Goal: Information Seeking & Learning: Learn about a topic

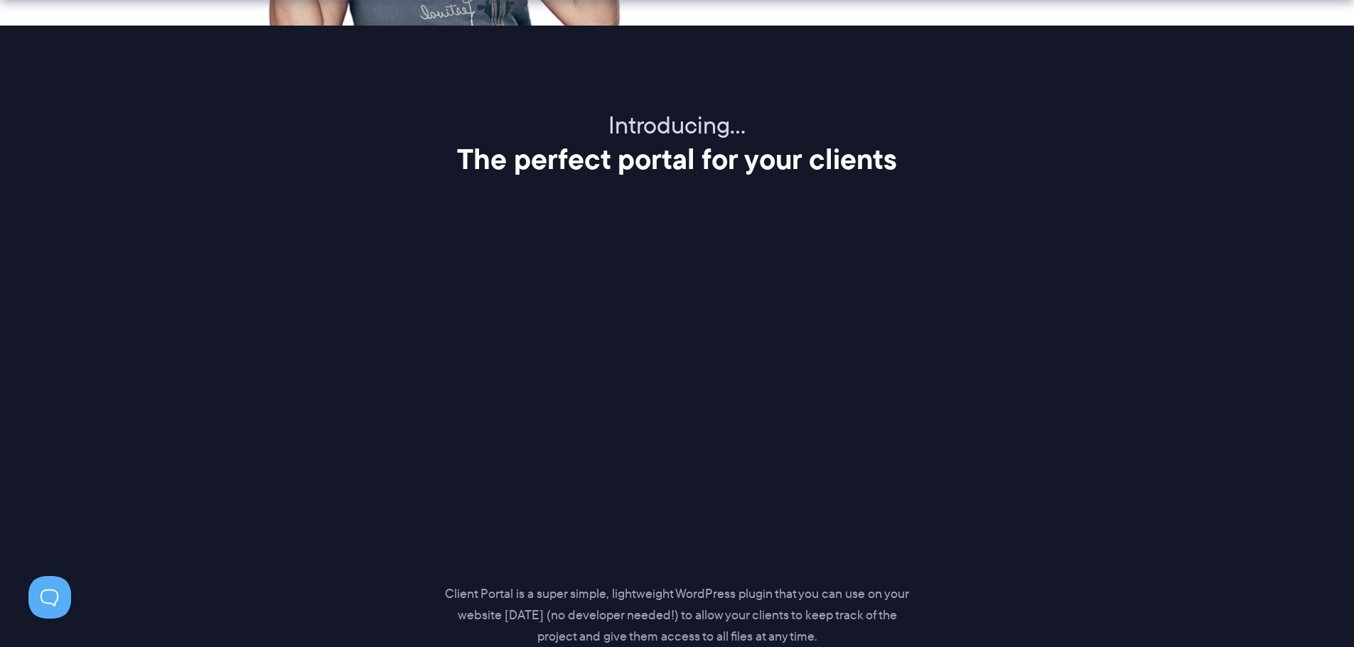
scroll to position [1753, 0]
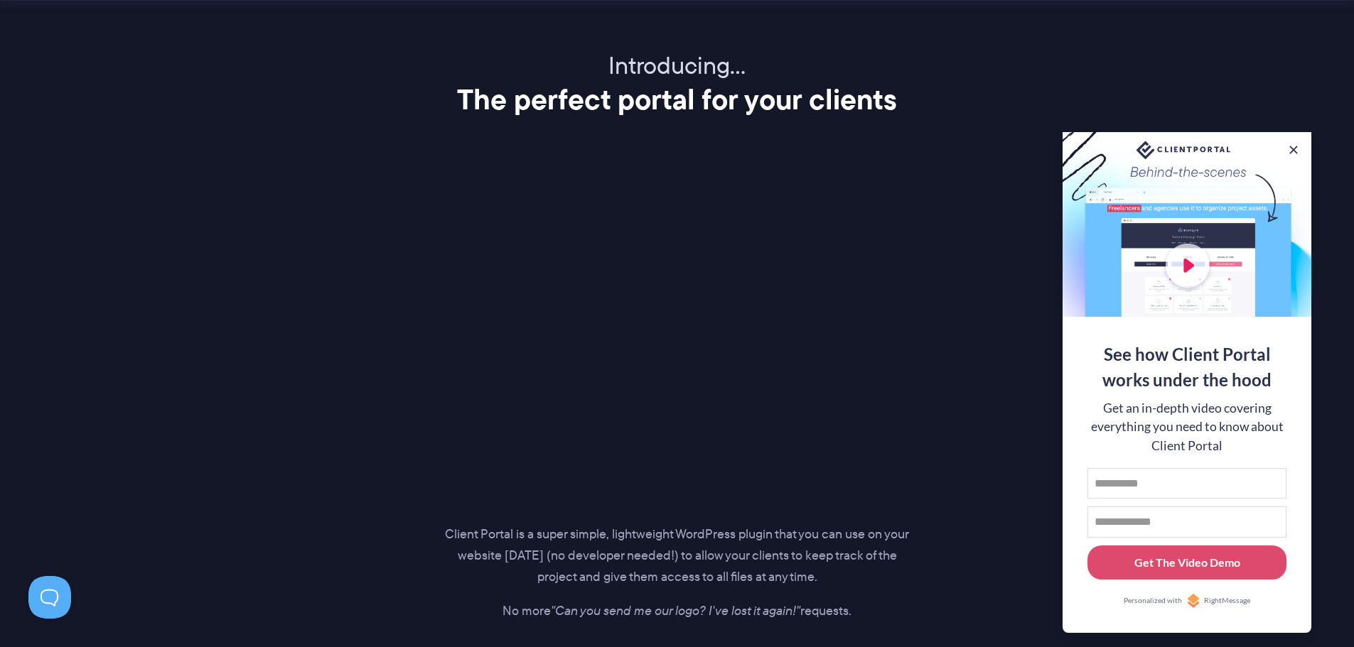
click at [1292, 138] on div at bounding box center [1186, 224] width 249 height 185
click at [1297, 141] on button at bounding box center [1293, 149] width 17 height 17
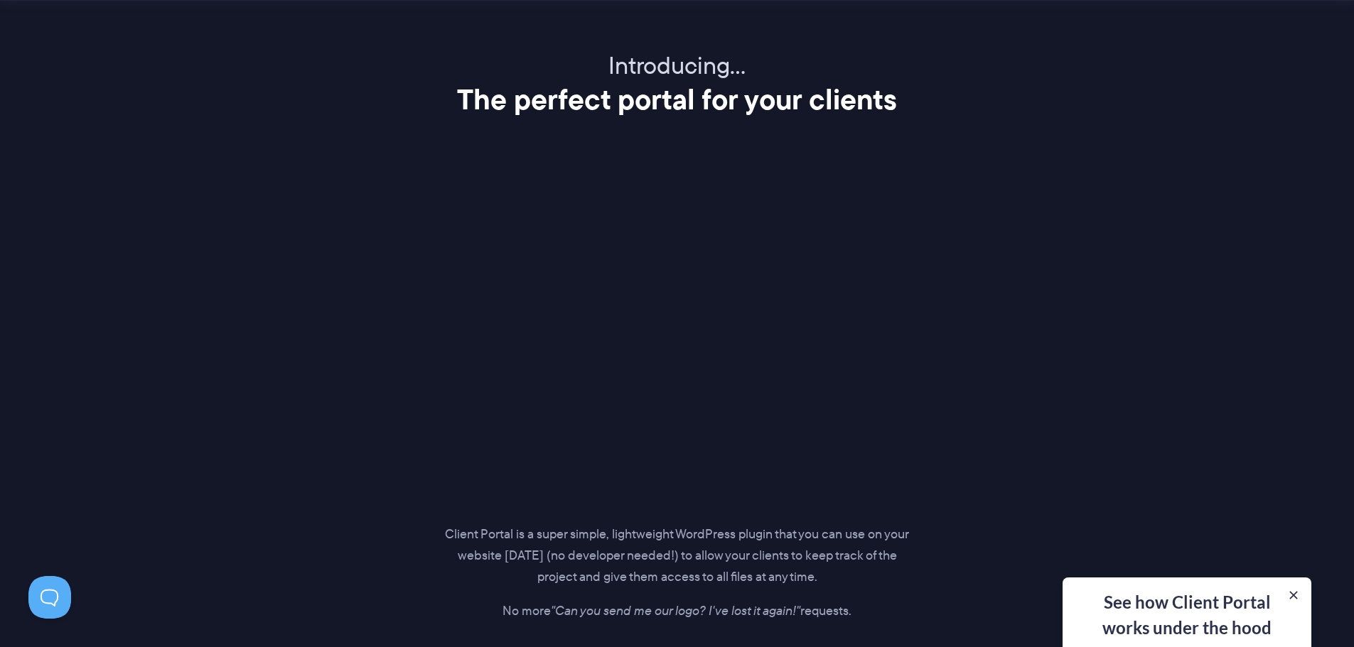
scroll to position [0, 0]
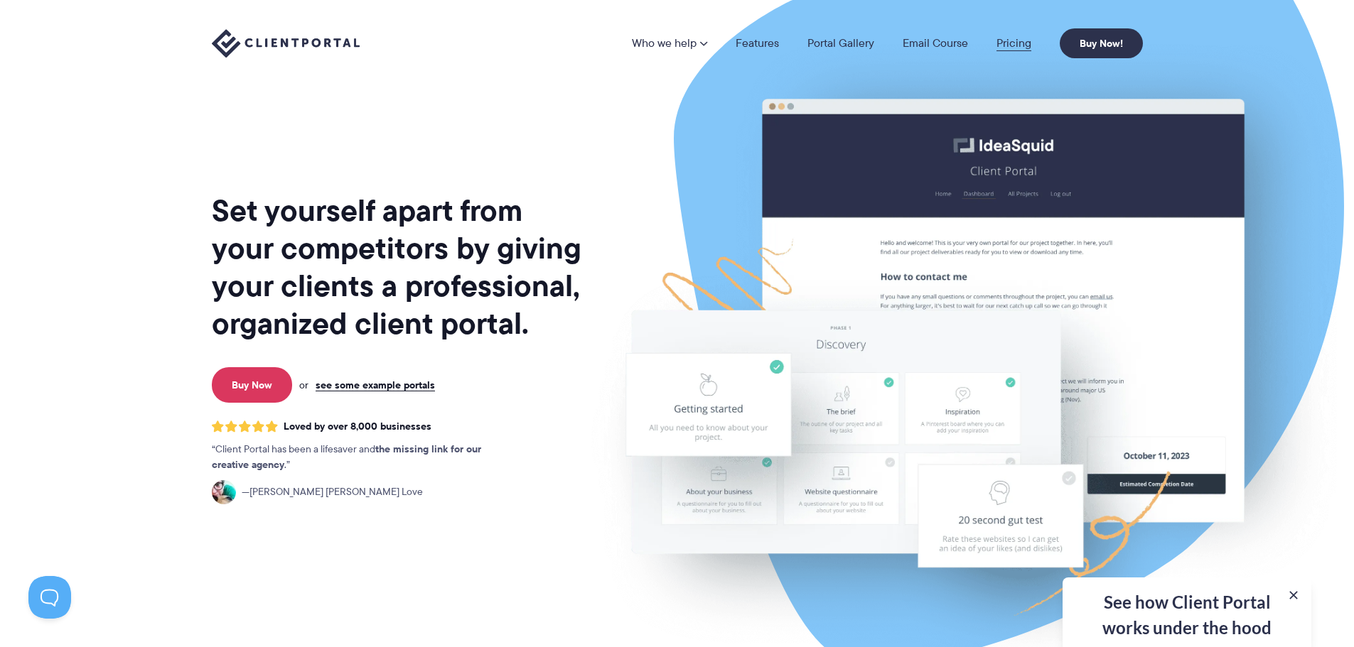
click at [1008, 46] on link "Pricing" at bounding box center [1013, 43] width 35 height 11
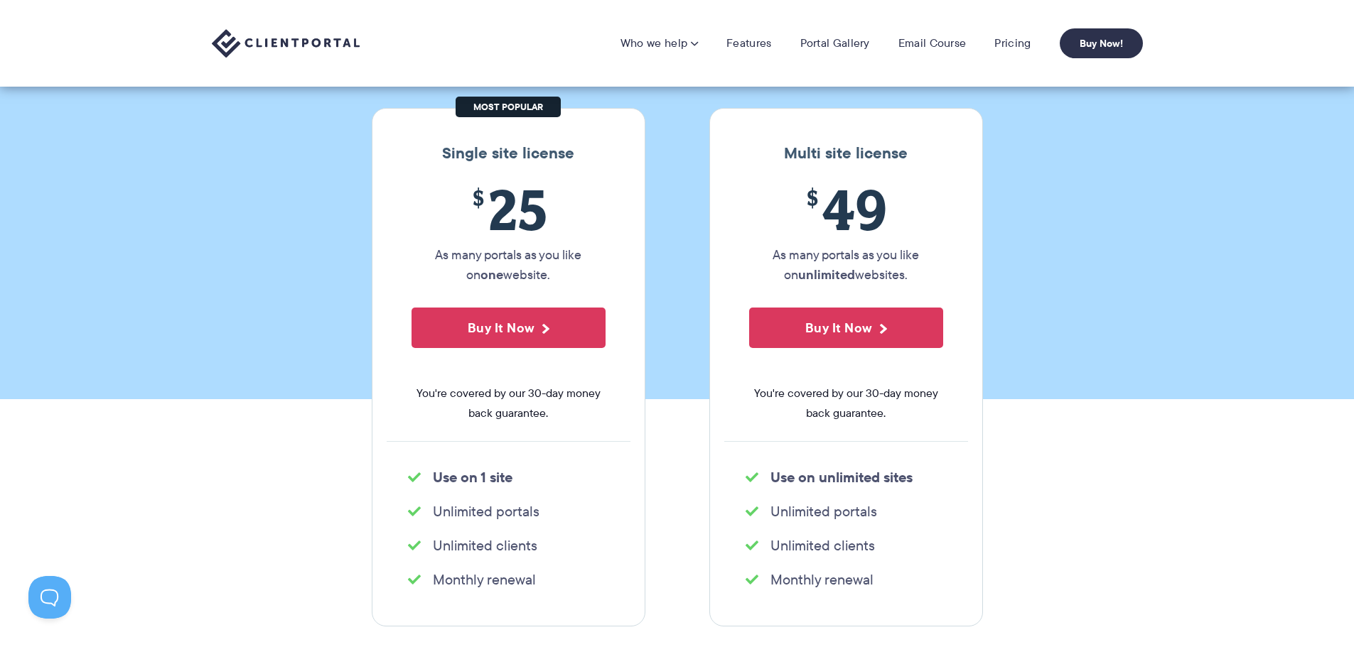
scroll to position [142, 0]
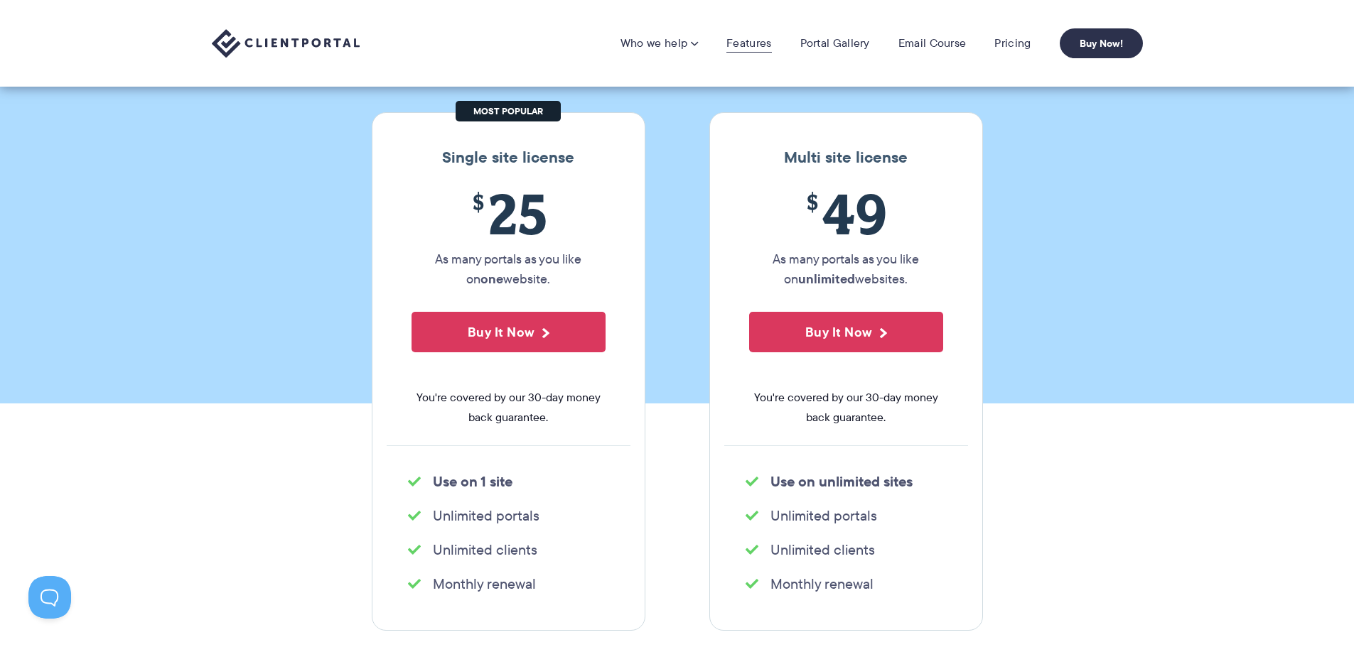
click at [763, 46] on link "Features" at bounding box center [748, 43] width 45 height 14
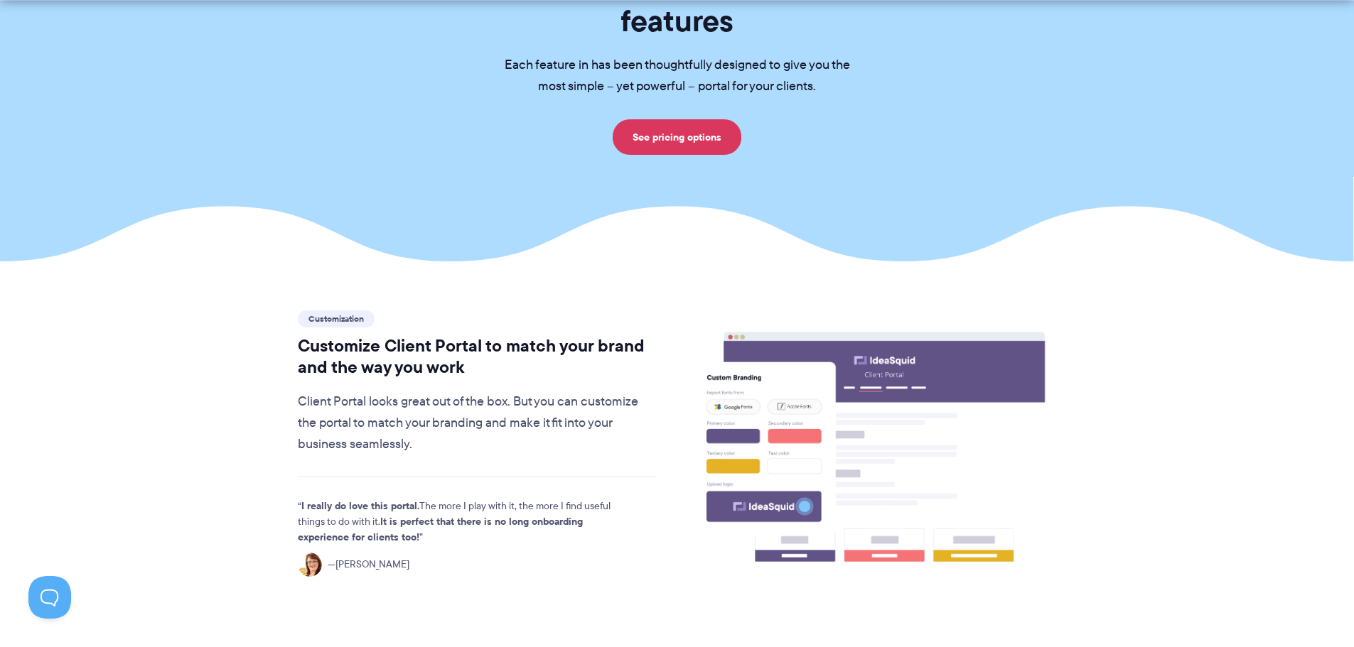
scroll to position [190, 0]
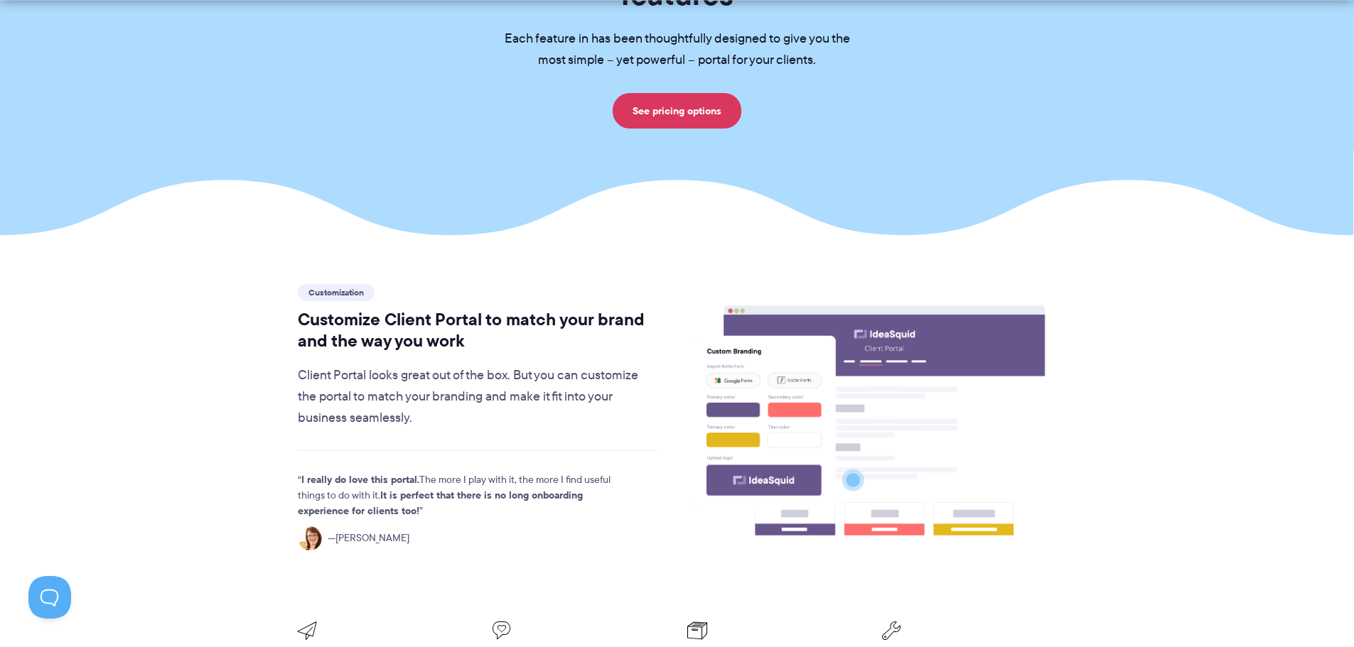
click at [398, 309] on h2 "Customize Client Portal to match your brand and the way you work" at bounding box center [477, 330] width 359 height 43
click at [470, 309] on h2 "Customize Client Portal to match your brand and the way you work" at bounding box center [477, 330] width 359 height 43
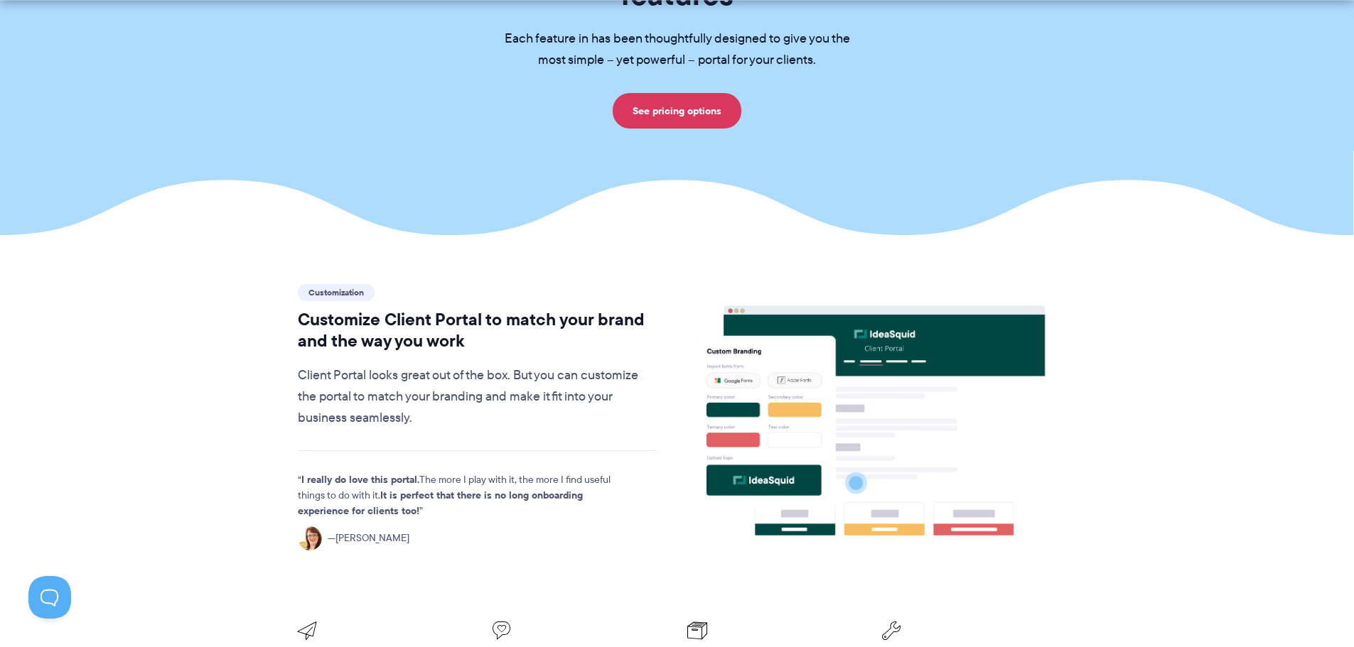
click at [599, 309] on h2 "Customize Client Portal to match your brand and the way you work" at bounding box center [477, 330] width 359 height 43
click at [600, 309] on h2 "Customize Client Portal to match your brand and the way you work" at bounding box center [477, 330] width 359 height 43
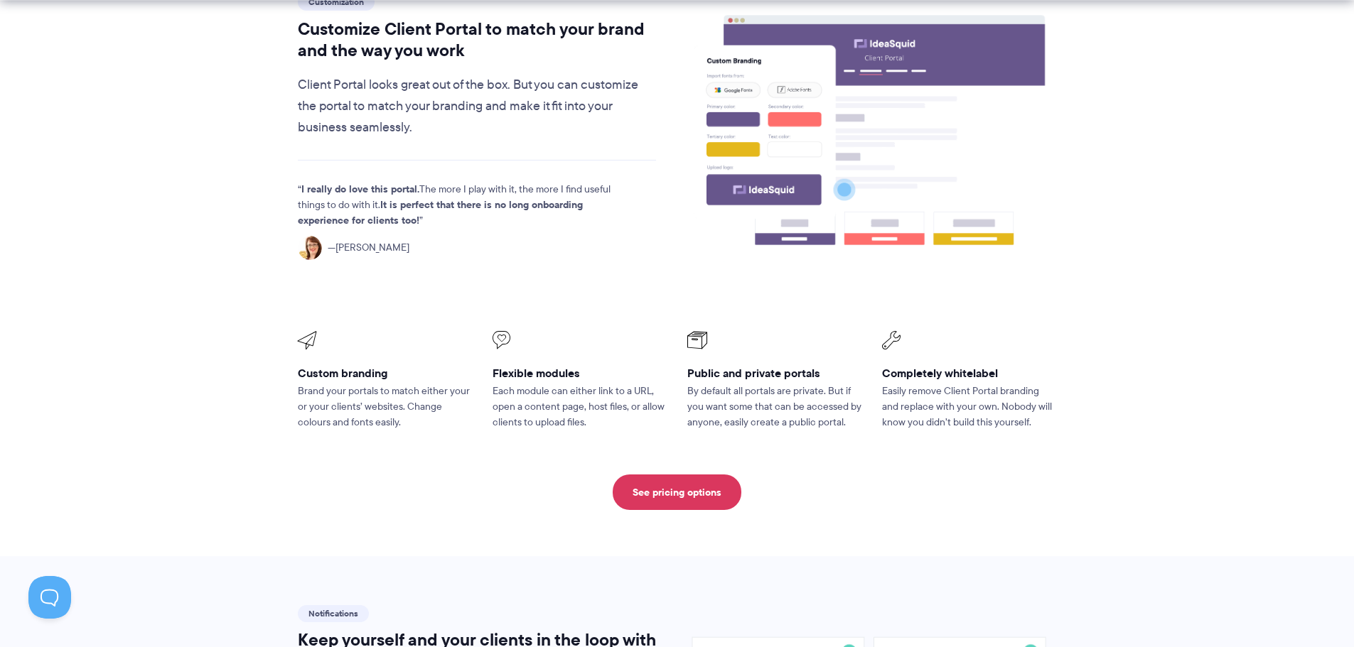
scroll to position [521, 0]
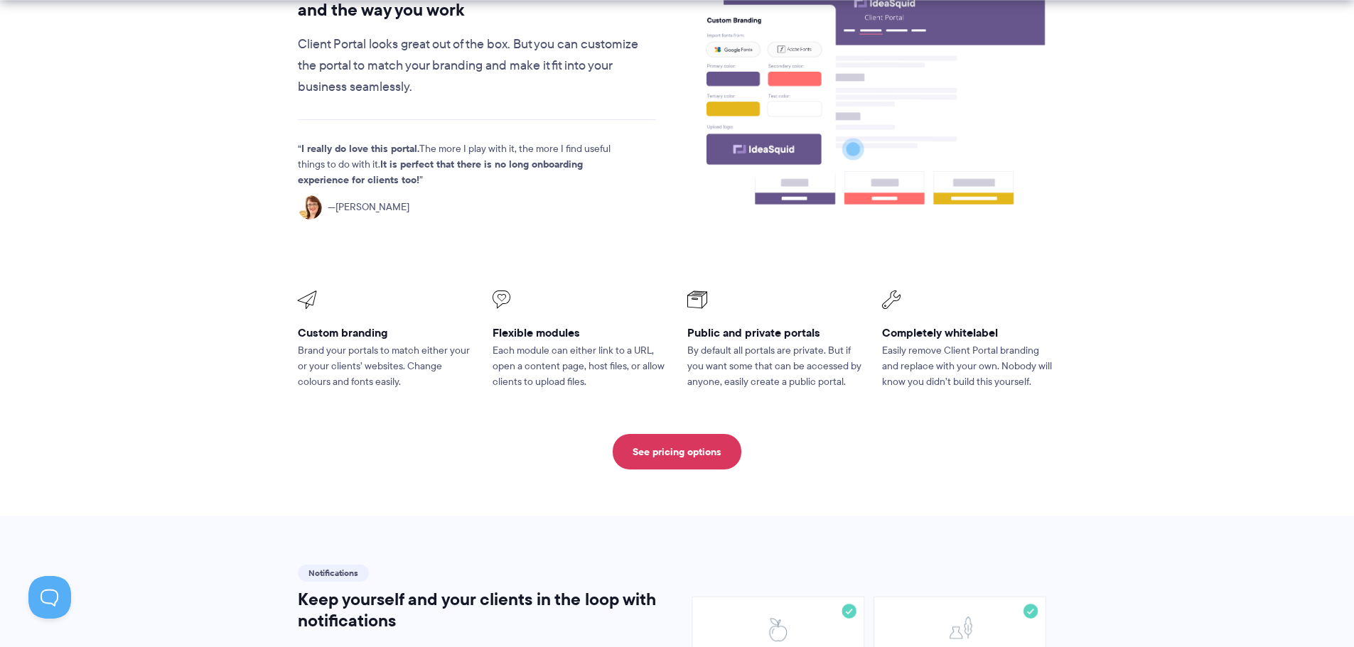
drag, startPoint x: 376, startPoint y: 300, endPoint x: 581, endPoint y: 293, distance: 204.7
click at [377, 325] on h3 "Custom branding" at bounding box center [385, 332] width 175 height 15
click at [610, 304] on div "Flexible modules Each module can either link to a URL, open a content page, hos…" at bounding box center [579, 340] width 175 height 99
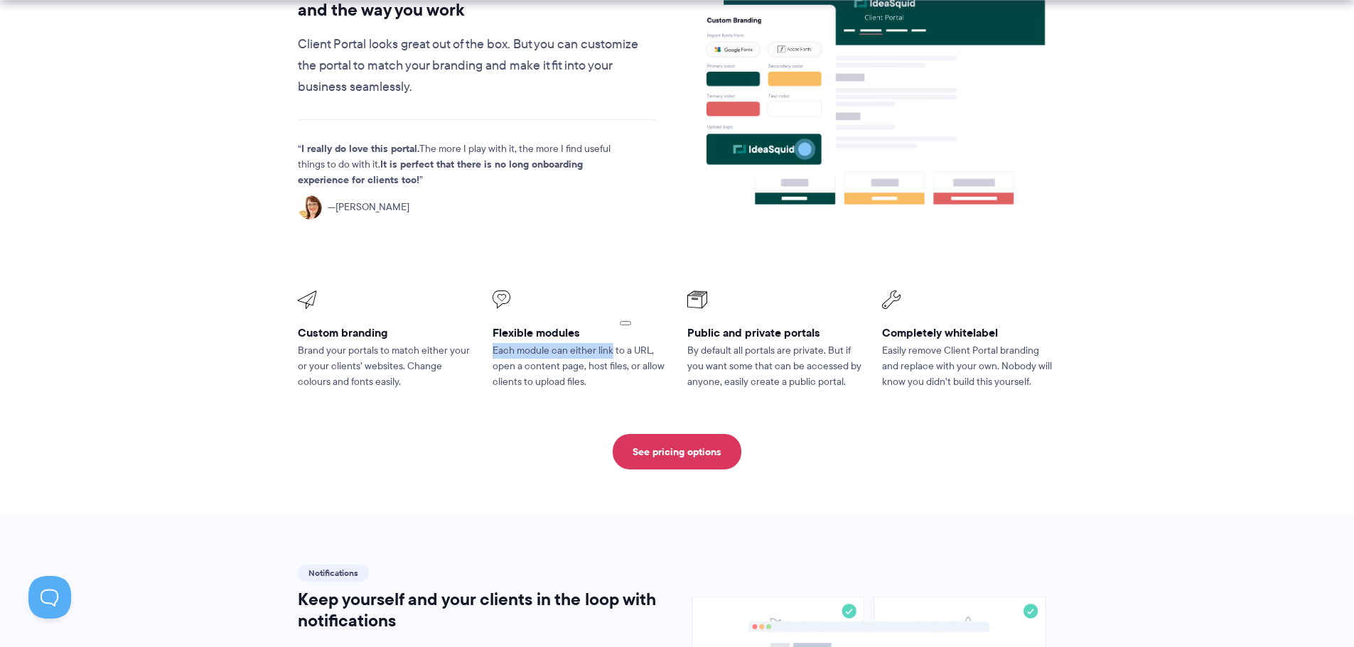
click at [638, 325] on h3 "Flexible modules" at bounding box center [579, 332] width 175 height 15
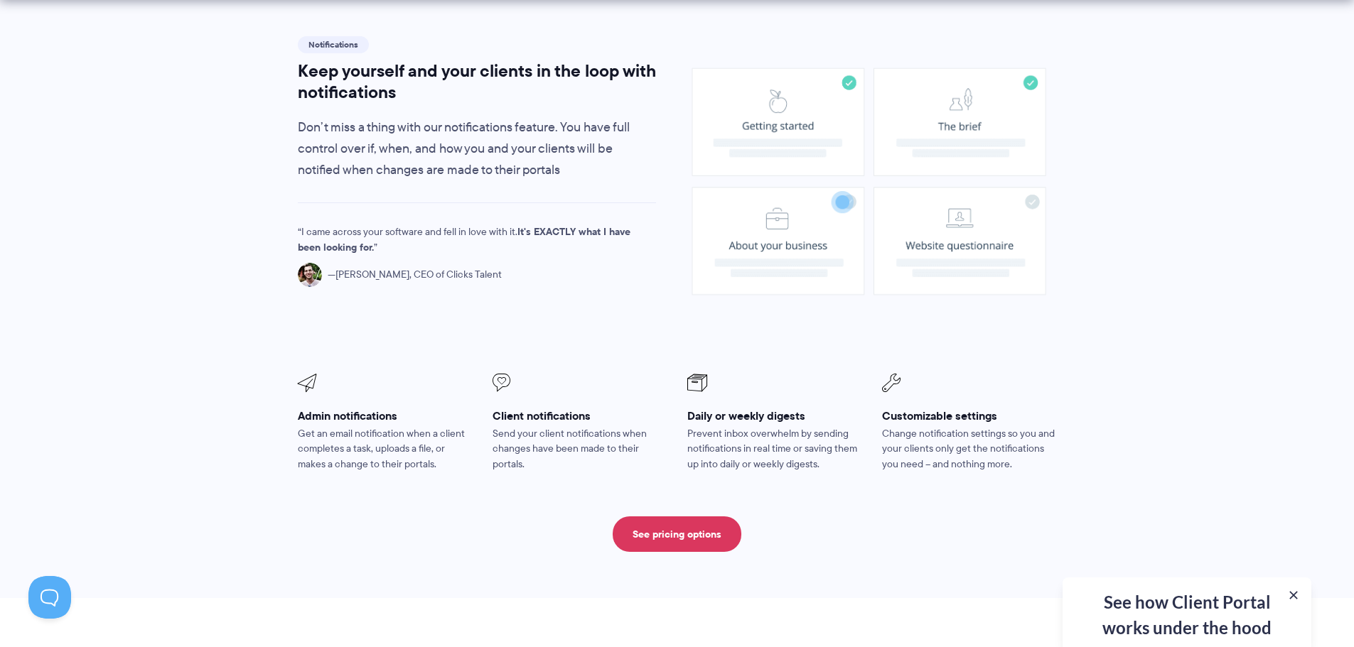
scroll to position [1089, 0]
